Goal: Task Accomplishment & Management: Complete application form

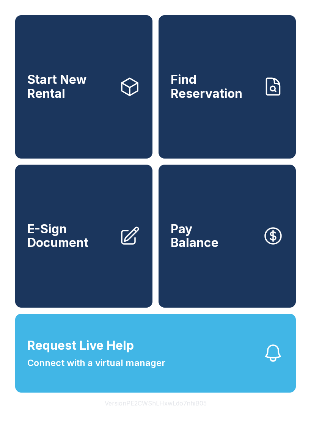
click at [87, 250] on span "E-Sign Document" at bounding box center [70, 236] width 86 height 28
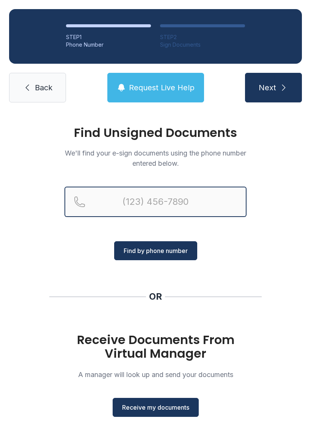
click at [153, 198] on input "Reservation phone number" at bounding box center [156, 202] width 182 height 30
type input "[PHONE_NUMBER]"
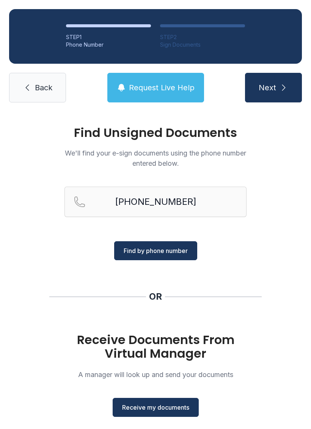
click at [169, 247] on span "Find by phone number" at bounding box center [156, 250] width 64 height 9
click at [156, 412] on main "Find Unsigned Documents We'll find your e-sign documents using the phone number…" at bounding box center [155, 271] width 311 height 318
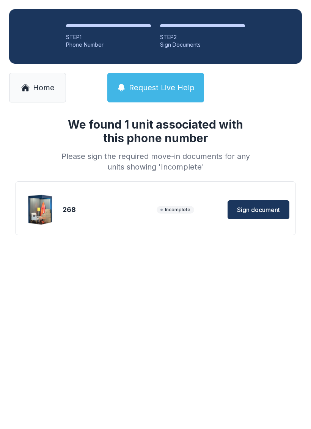
click at [249, 201] on button "Sign document" at bounding box center [259, 209] width 62 height 19
click at [262, 208] on span "Sign document" at bounding box center [258, 209] width 43 height 9
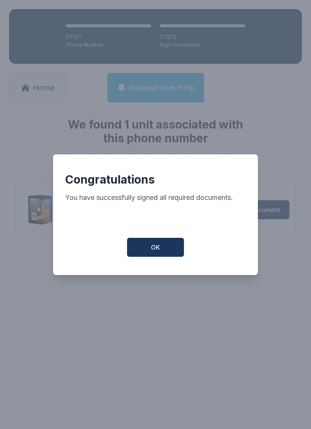
click at [148, 250] on button "OK" at bounding box center [155, 247] width 57 height 19
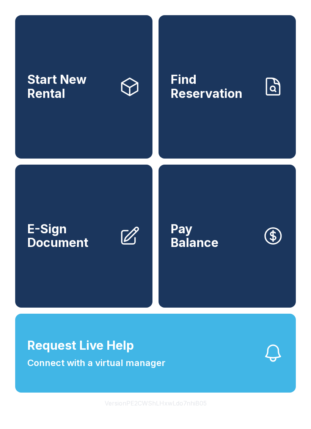
click at [106, 272] on link "E-Sign Document" at bounding box center [83, 236] width 137 height 143
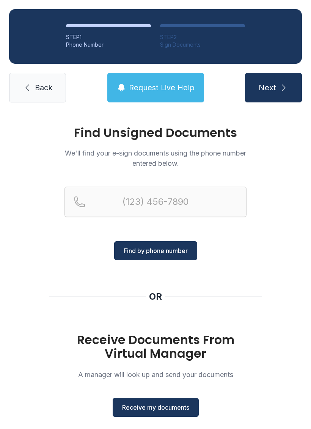
click at [181, 402] on button "Receive my documents" at bounding box center [156, 407] width 86 height 19
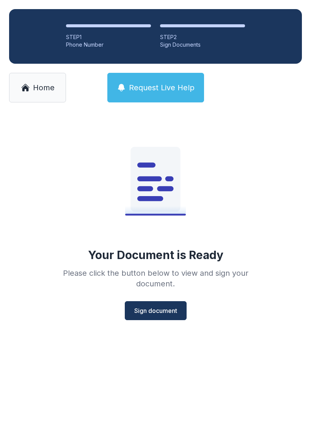
click at [157, 302] on button "Sign document" at bounding box center [156, 310] width 62 height 19
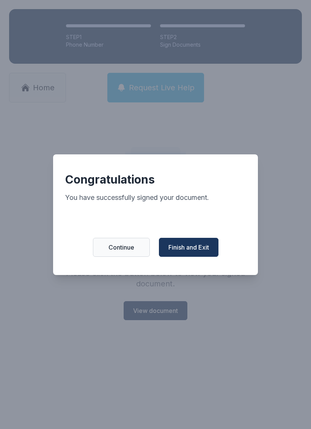
click at [202, 247] on button "Finish and Exit" at bounding box center [189, 247] width 60 height 19
